Goal: Contribute content: Contribute content

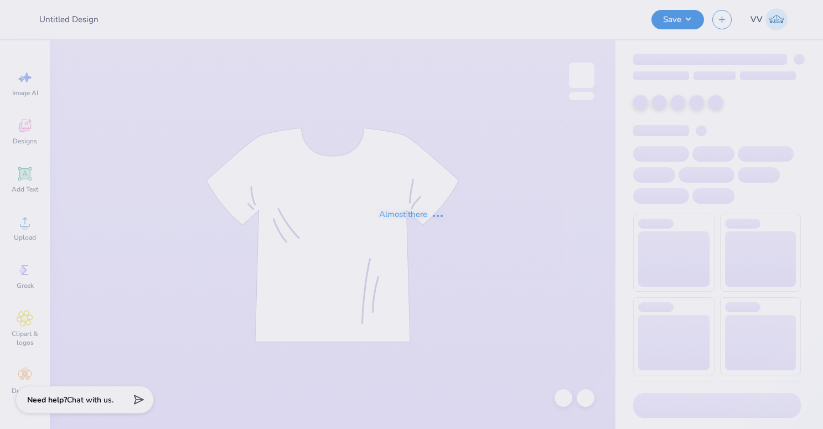
type input "[PERSON_NAME] N : None yet"
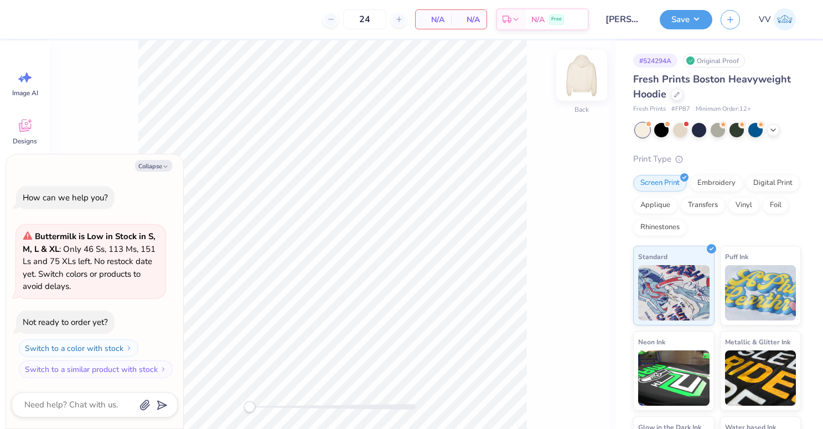
click at [569, 77] on img at bounding box center [581, 75] width 44 height 44
click at [165, 164] on icon "button" at bounding box center [165, 166] width 7 height 7
type textarea "x"
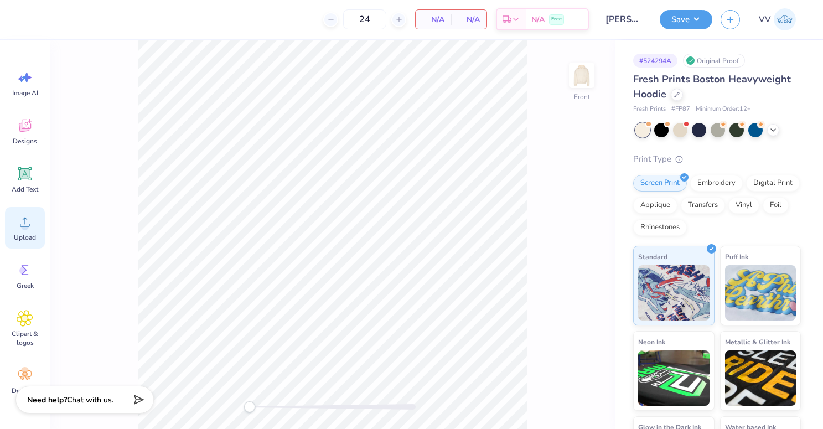
click at [18, 233] on span "Upload" at bounding box center [25, 237] width 22 height 9
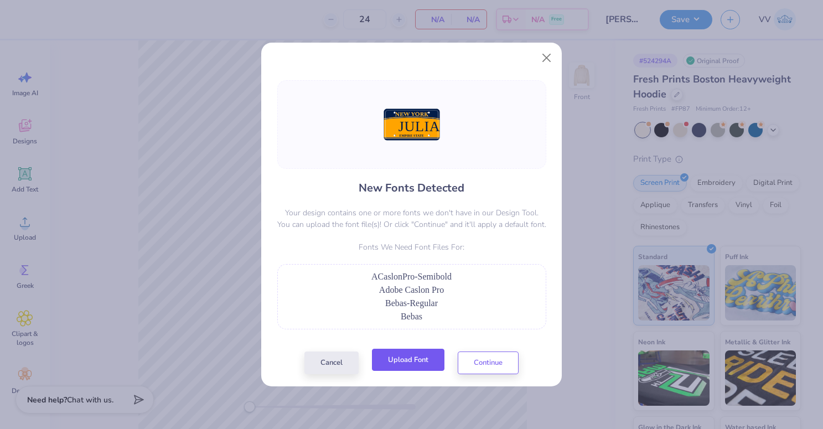
click at [402, 361] on button "Upload Font" at bounding box center [408, 360] width 72 height 23
click at [401, 357] on button "Upload Font" at bounding box center [408, 360] width 72 height 23
click at [419, 361] on button "Upload Font" at bounding box center [408, 360] width 72 height 23
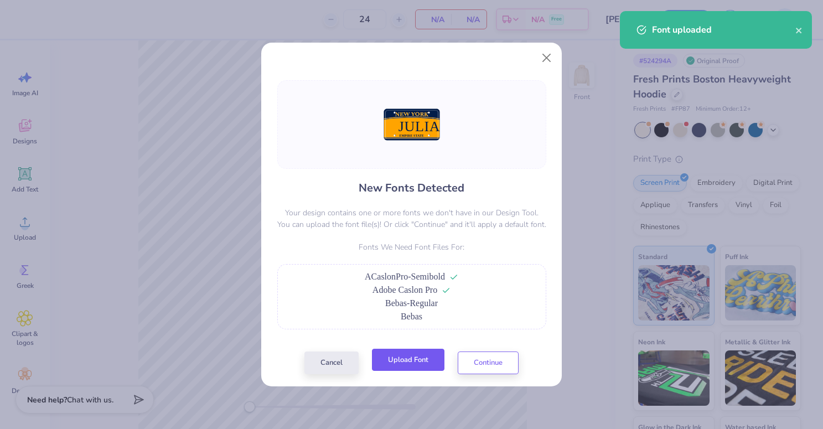
click at [412, 363] on button "Upload Font" at bounding box center [408, 360] width 72 height 23
click at [498, 356] on button "Continue" at bounding box center [488, 360] width 61 height 23
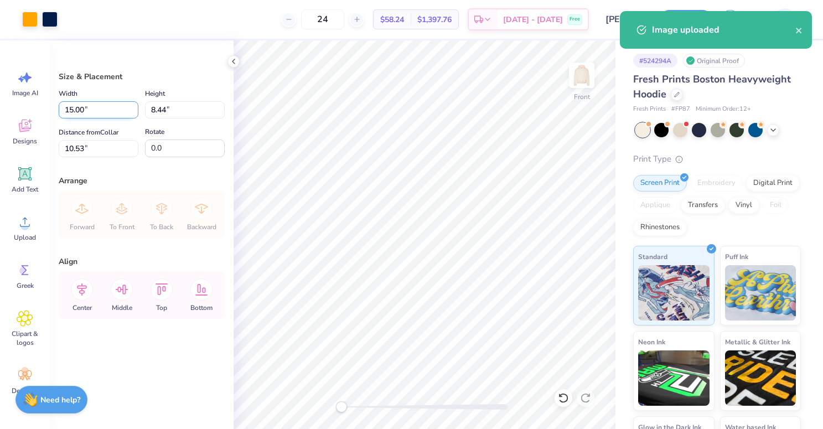
click at [88, 110] on input "15.00" at bounding box center [99, 109] width 80 height 17
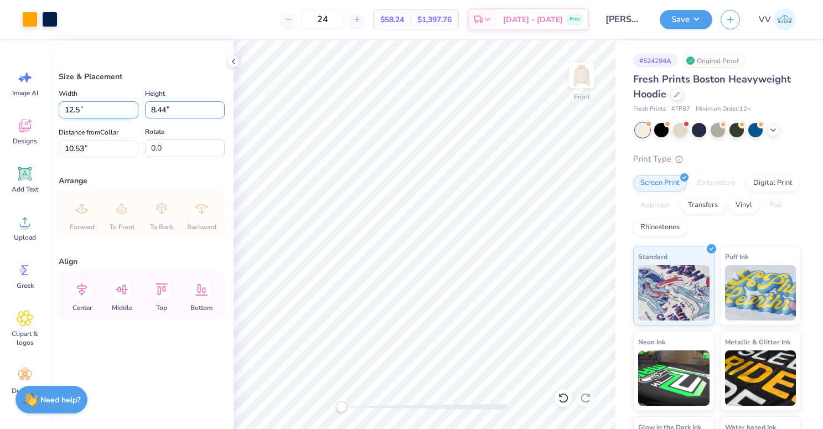
type input "12.50"
type input "7.04"
type input "6.00"
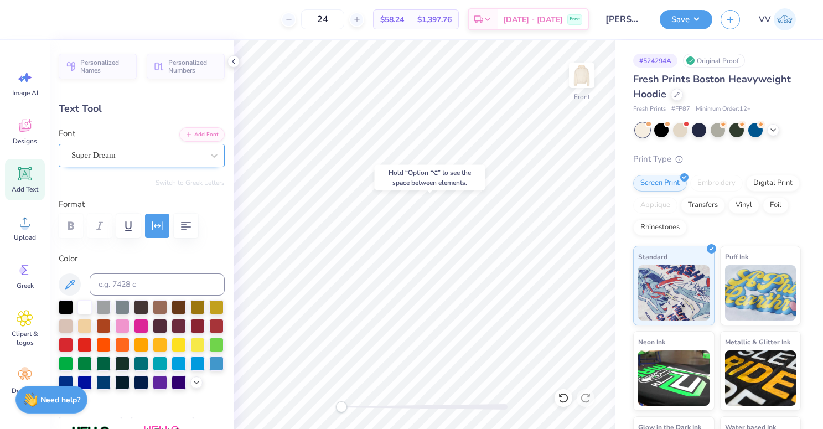
click at [99, 159] on div "Super Dream" at bounding box center [137, 155] width 134 height 17
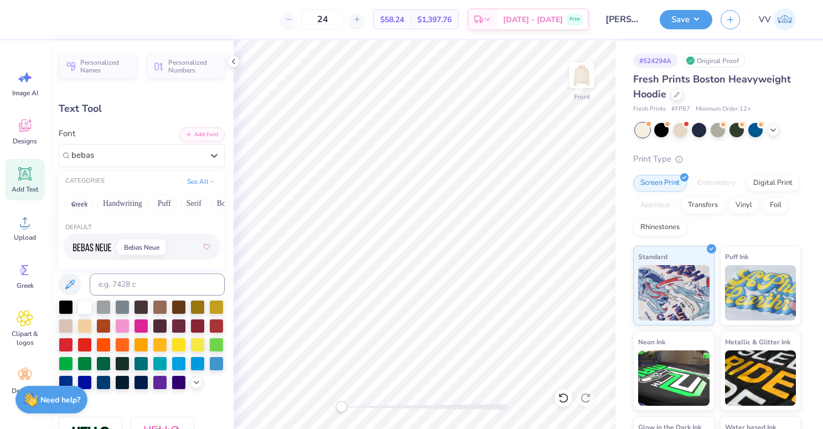
click at [100, 246] on img at bounding box center [92, 247] width 38 height 8
type input "bebas"
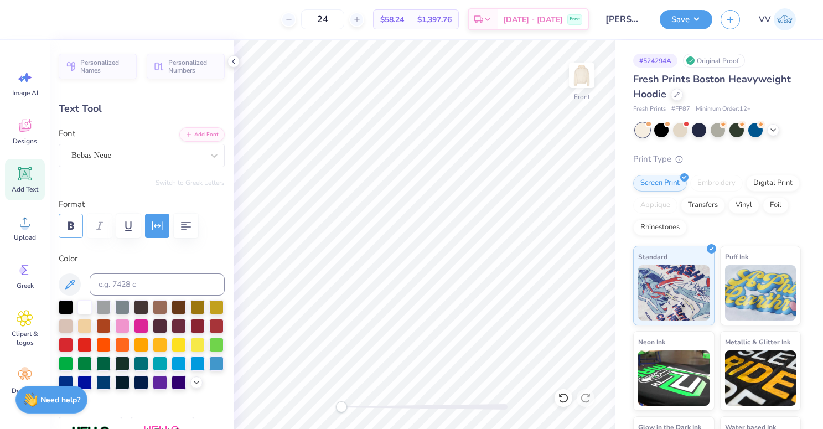
click at [72, 225] on icon "button" at bounding box center [71, 225] width 6 height 8
click at [417, 409] on div at bounding box center [424, 407] width 166 height 6
type input "4.81"
type input "0.54"
type input "11.71"
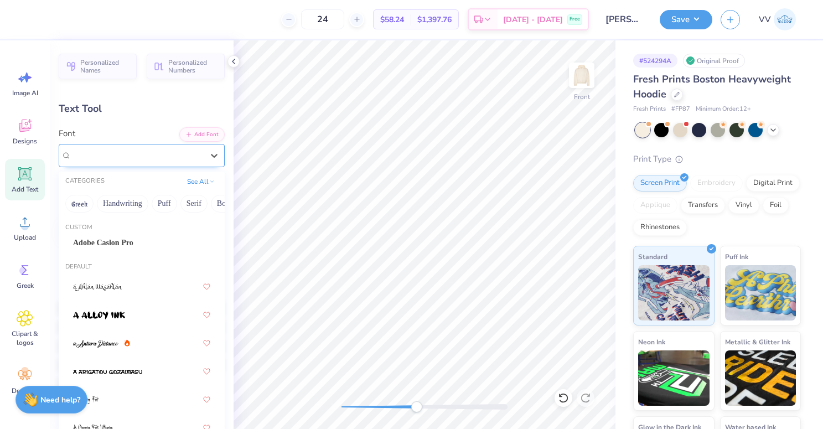
click at [103, 152] on div "Super Dream" at bounding box center [137, 155] width 134 height 17
click at [116, 242] on span "Adobe Caslon Pro" at bounding box center [103, 243] width 60 height 12
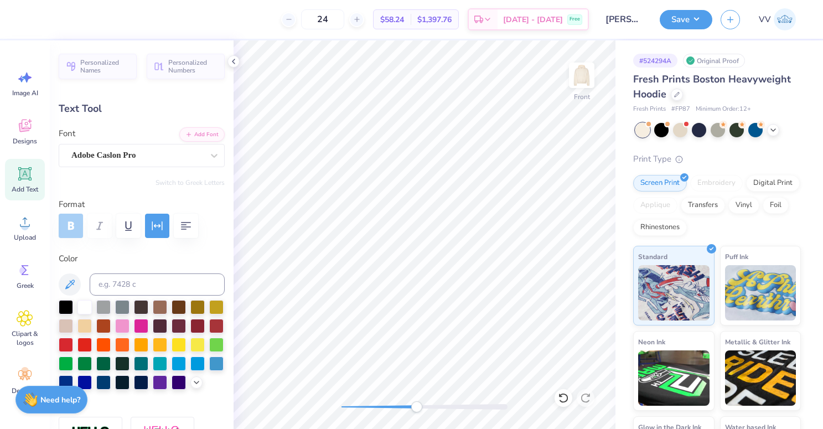
type input "5.55"
type input "0.55"
drag, startPoint x: 413, startPoint y: 407, endPoint x: 336, endPoint y: 407, distance: 76.3
click at [338, 407] on div "Accessibility label" at bounding box center [341, 406] width 11 height 11
click at [372, 406] on div at bounding box center [424, 407] width 166 height 6
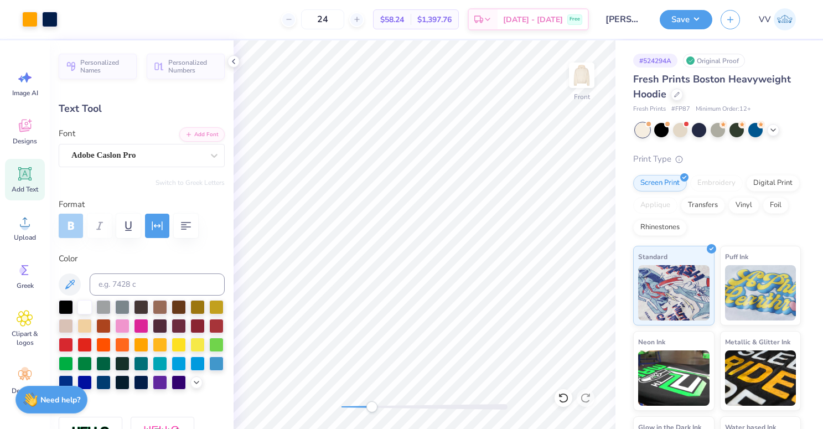
type input "11.73"
click at [326, 410] on div "Front" at bounding box center [424, 234] width 382 height 388
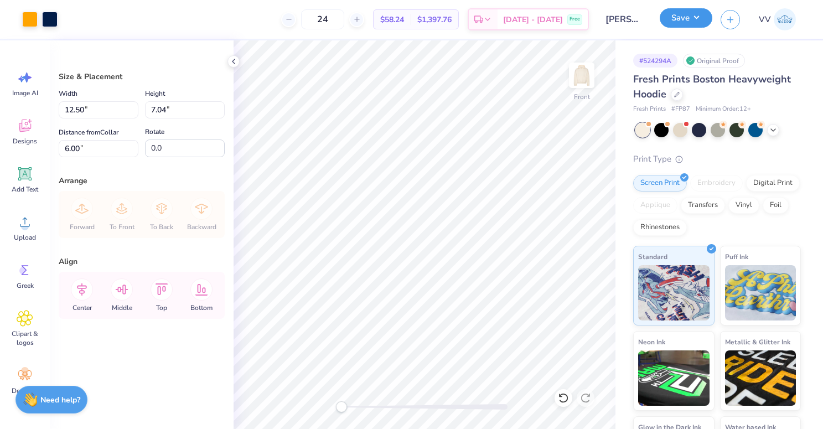
click at [671, 19] on button "Save" at bounding box center [685, 17] width 53 height 19
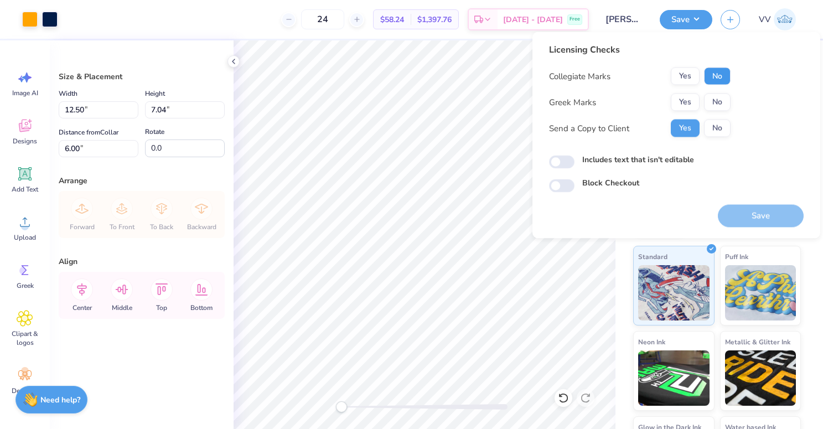
click at [714, 79] on button "No" at bounding box center [717, 76] width 27 height 18
click at [713, 96] on button "No" at bounding box center [717, 102] width 27 height 18
click at [560, 160] on input "Includes text that isn't editable" at bounding box center [561, 161] width 25 height 13
checkbox input "true"
click at [768, 209] on button "Save" at bounding box center [761, 216] width 86 height 23
